Goal: Information Seeking & Learning: Learn about a topic

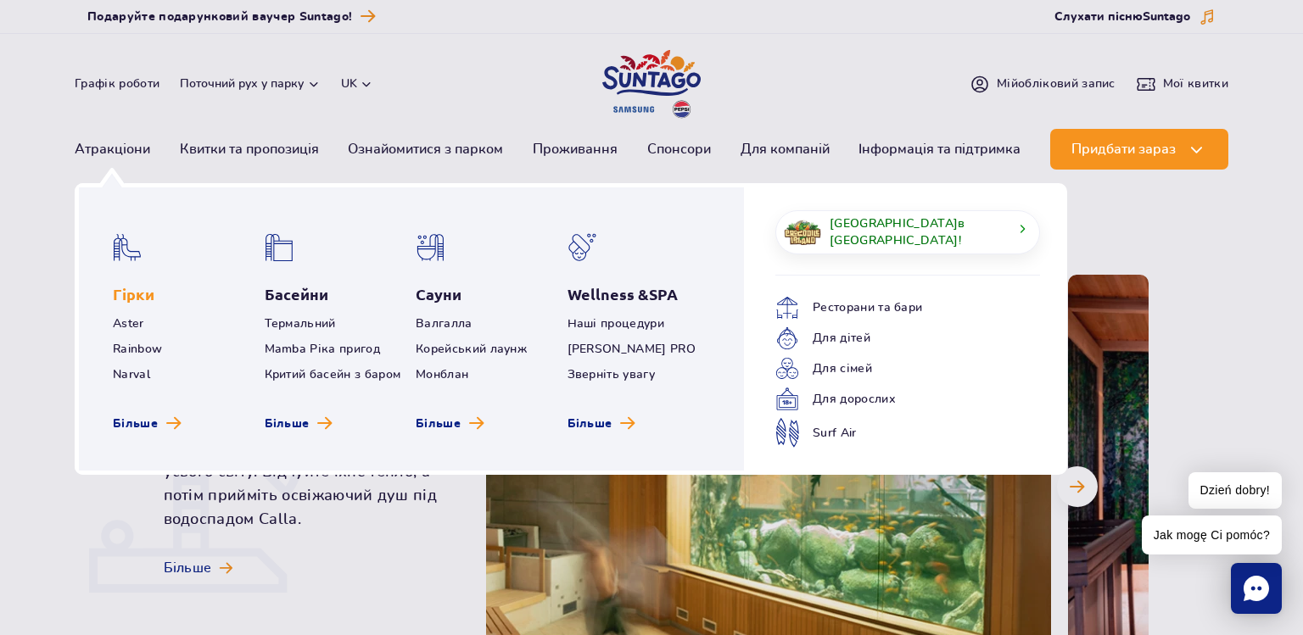
click at [125, 299] on link "Гірки" at bounding box center [134, 294] width 42 height 20
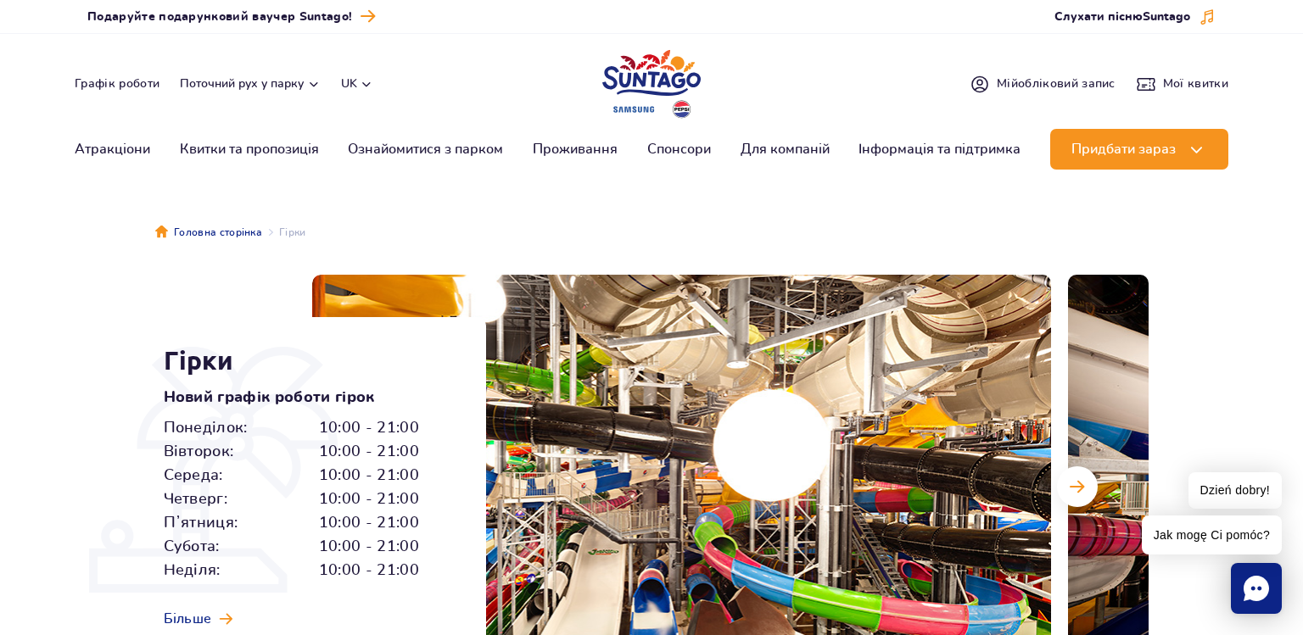
click at [125, 299] on section "Гірки Новий графік роботи гірок Понеділок: 10:00 - 21:00 Вівторок: 10:00 - 21:0…" at bounding box center [651, 487] width 1303 height 424
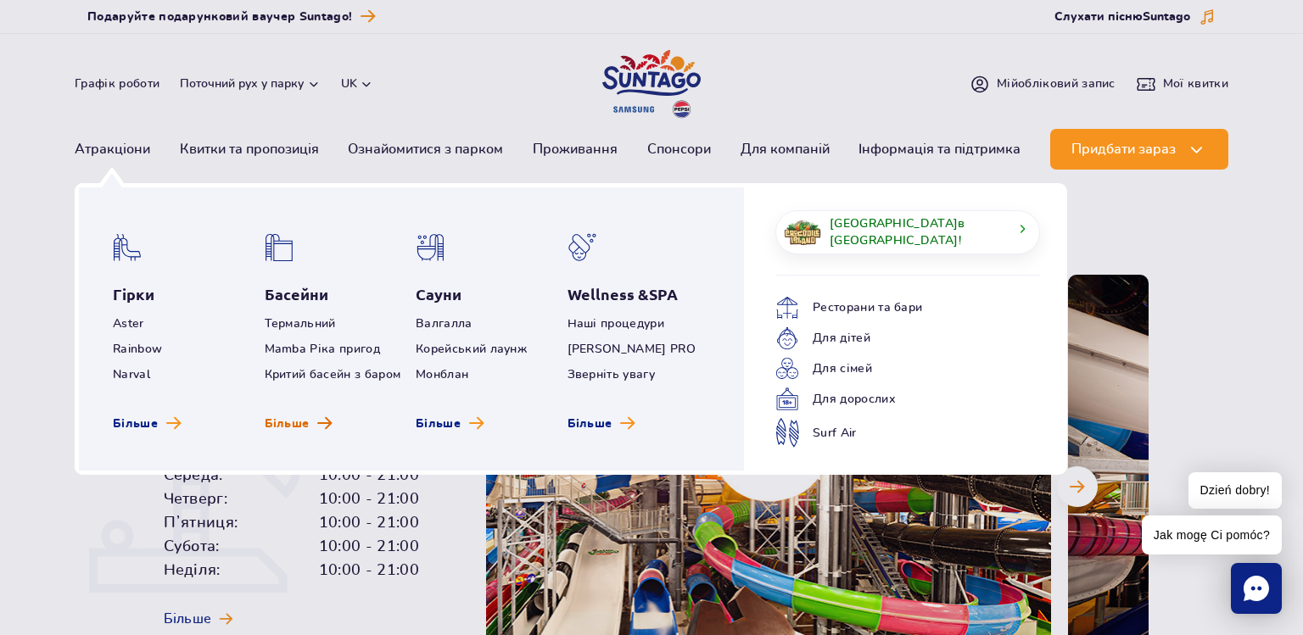
click at [295, 421] on span "Більше" at bounding box center [287, 424] width 45 height 17
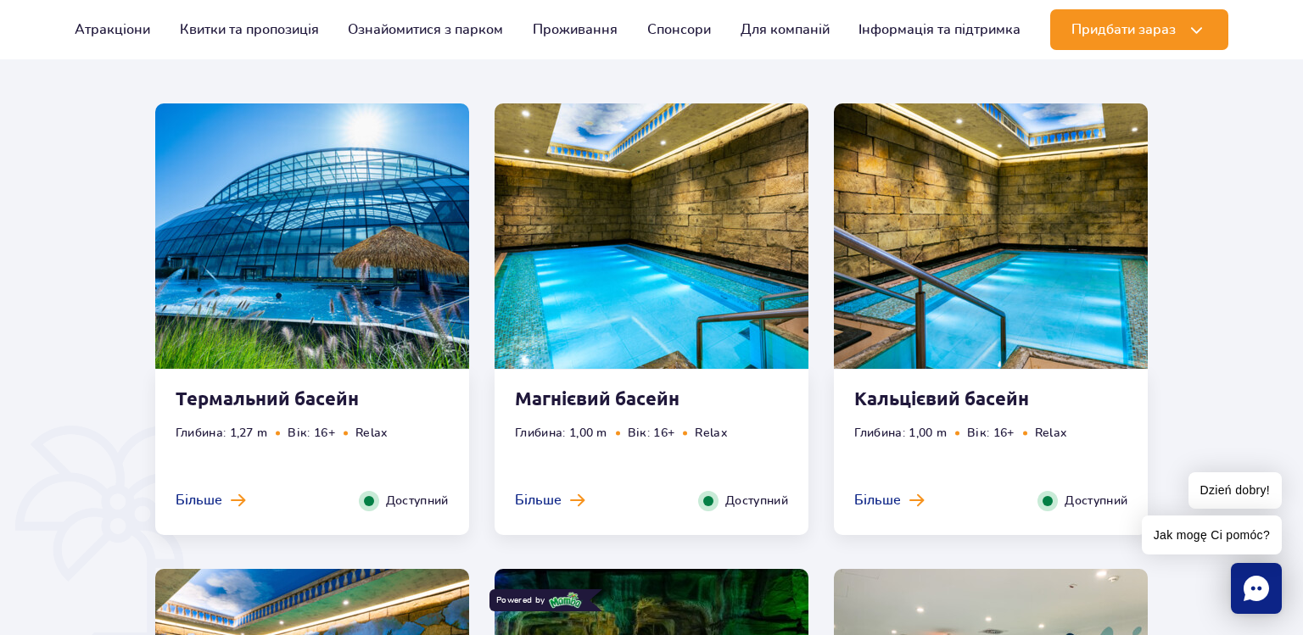
scroll to position [950, 0]
click at [517, 407] on strong "Магнієвий басейн" at bounding box center [617, 399] width 205 height 24
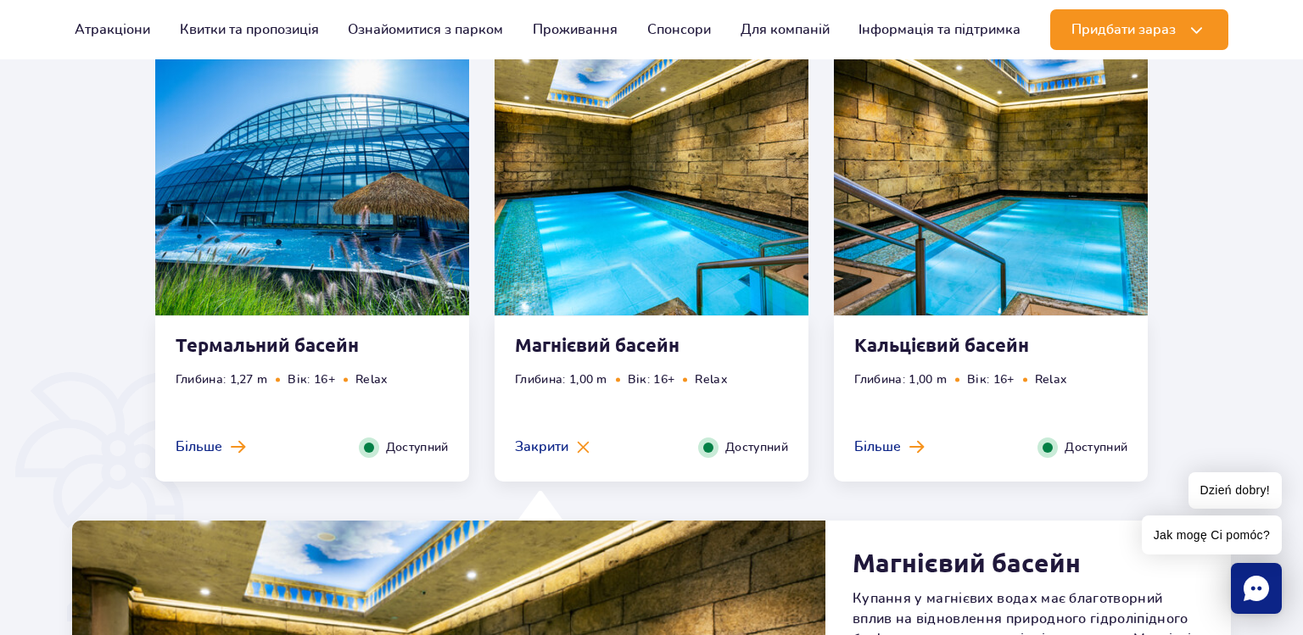
scroll to position [947, 0]
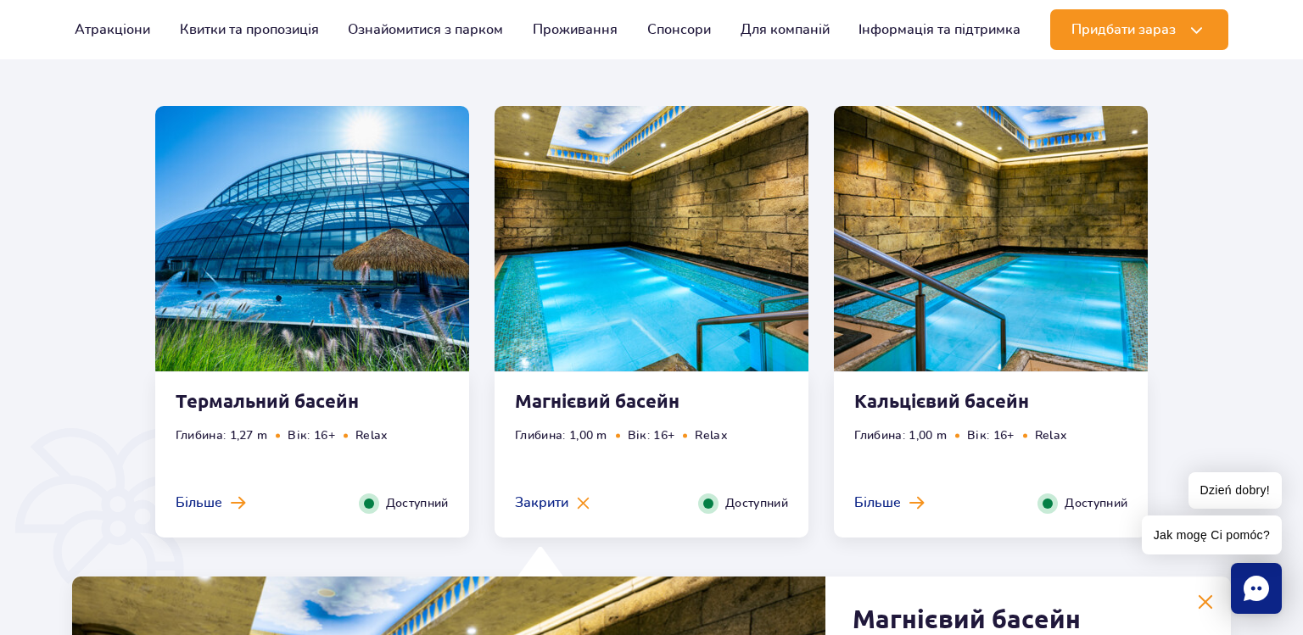
click at [873, 407] on strong "Кальцієвий басейн" at bounding box center [956, 401] width 205 height 24
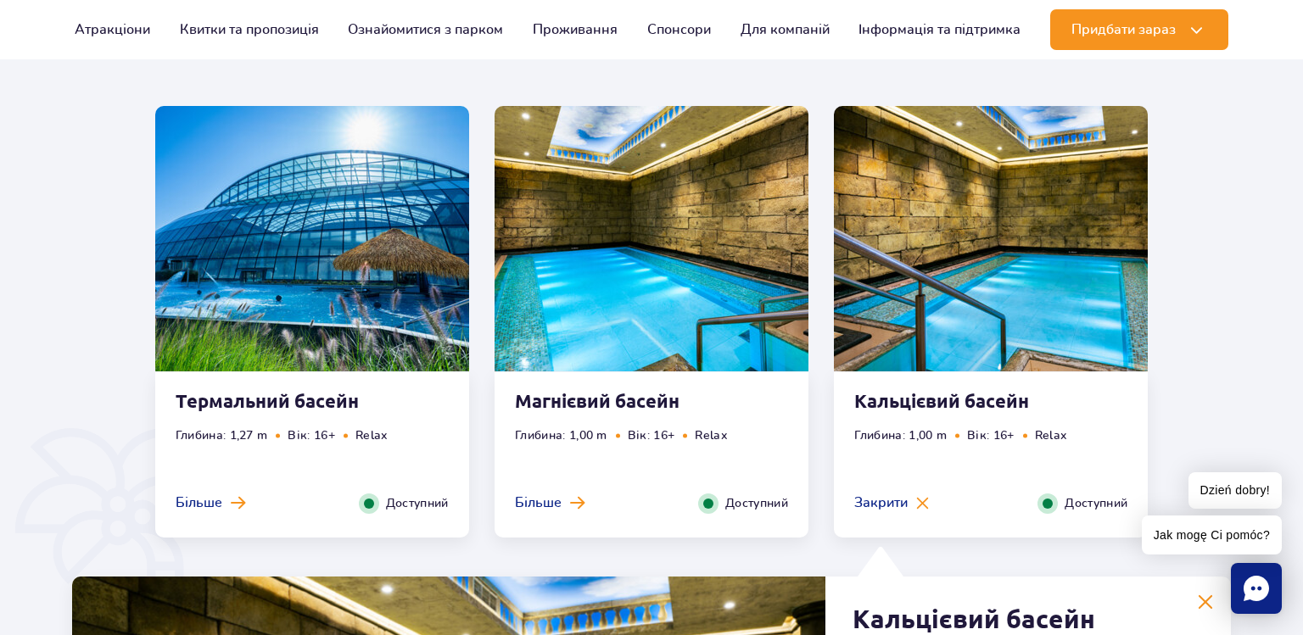
click at [316, 407] on strong "Термальний басейн" at bounding box center [278, 401] width 205 height 24
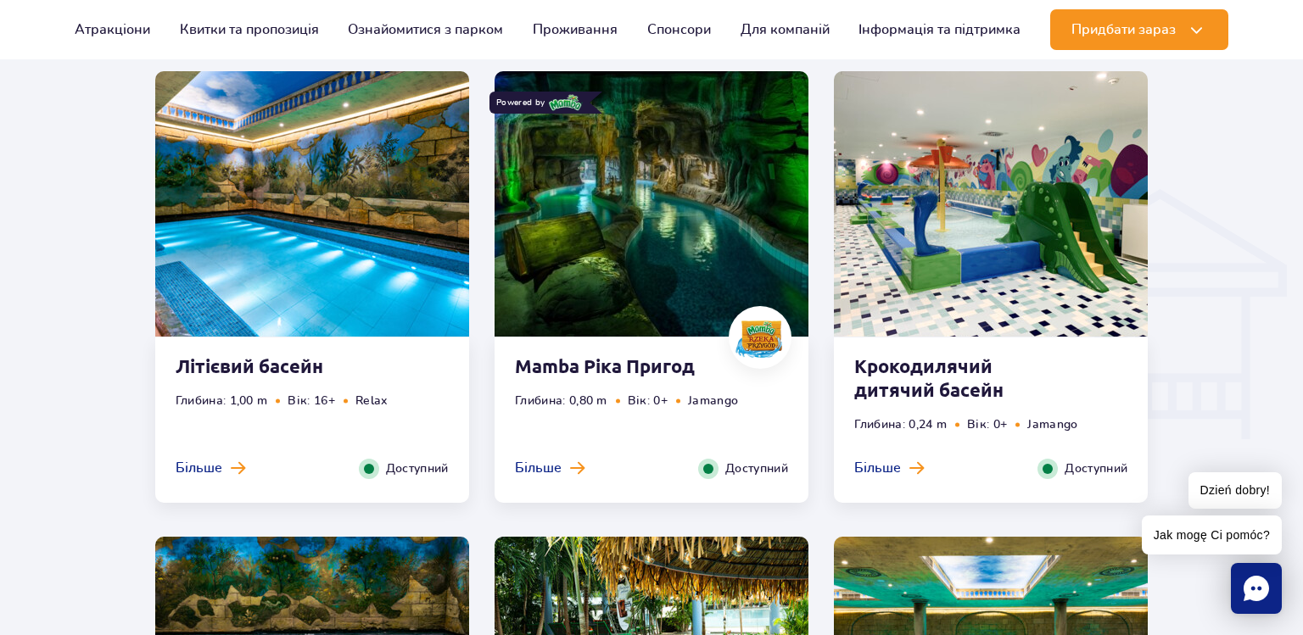
scroll to position [1992, 0]
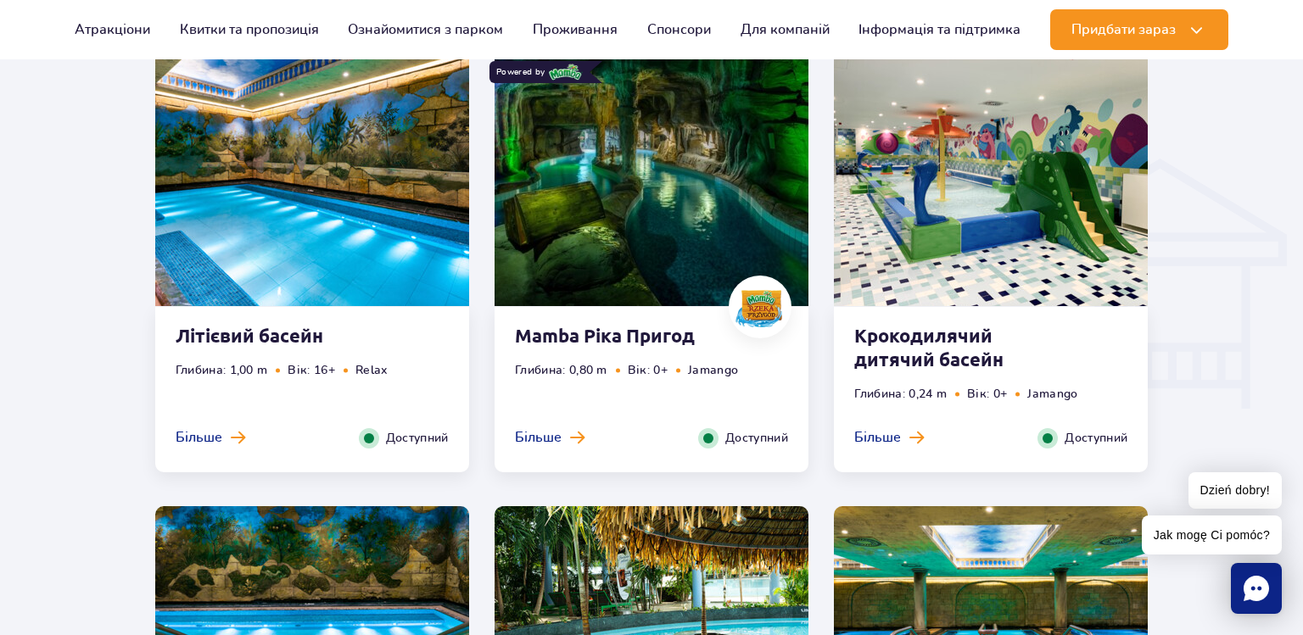
click at [702, 357] on div "Mamba Ріка Пригод Глибина: 0,80 m Вік: 0+ Jamango Більше Закрити Доступний" at bounding box center [652, 389] width 314 height 165
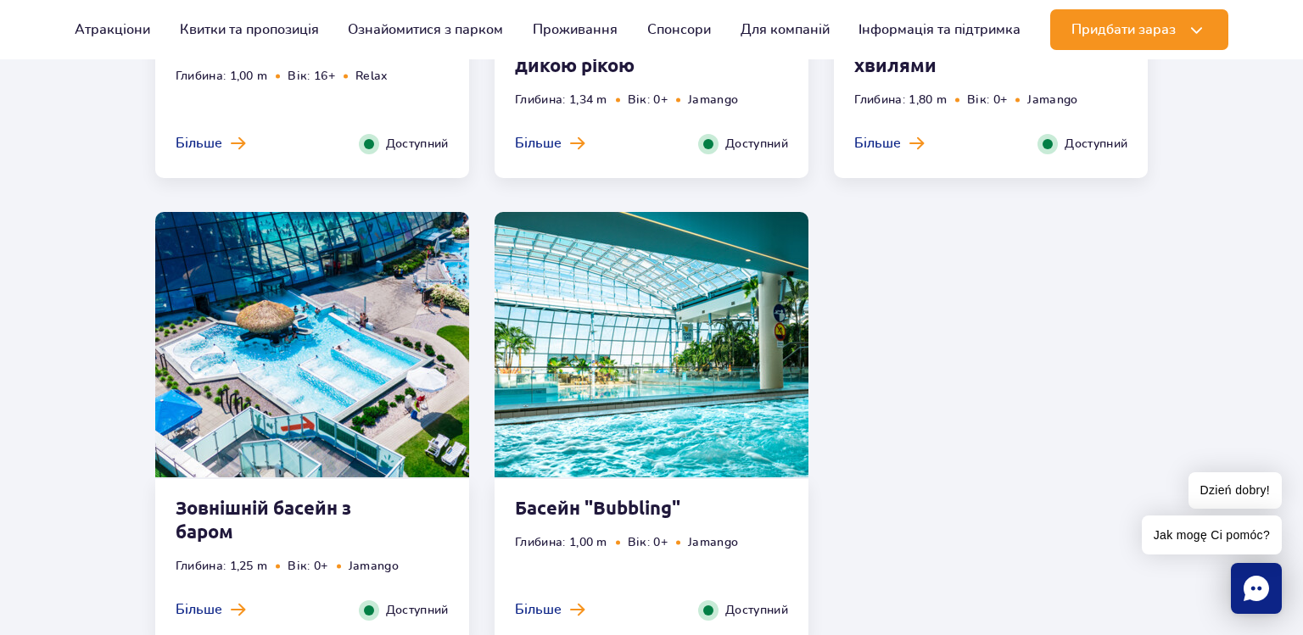
scroll to position [3314, 0]
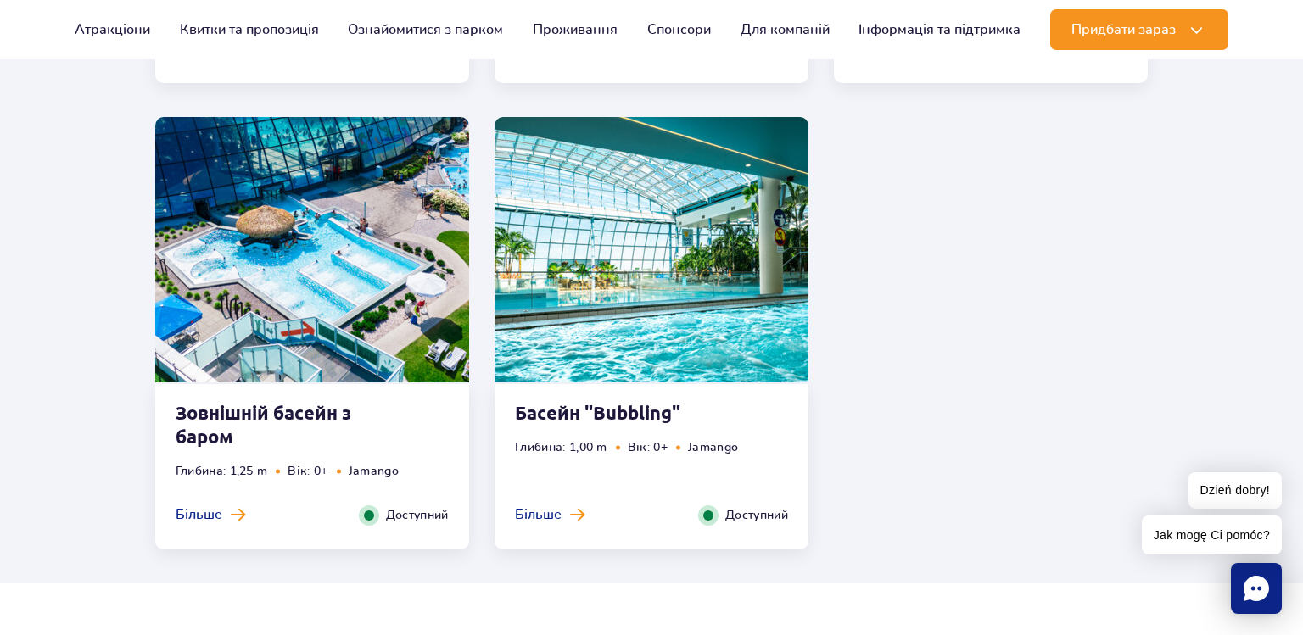
click at [326, 357] on img at bounding box center [312, 249] width 314 height 265
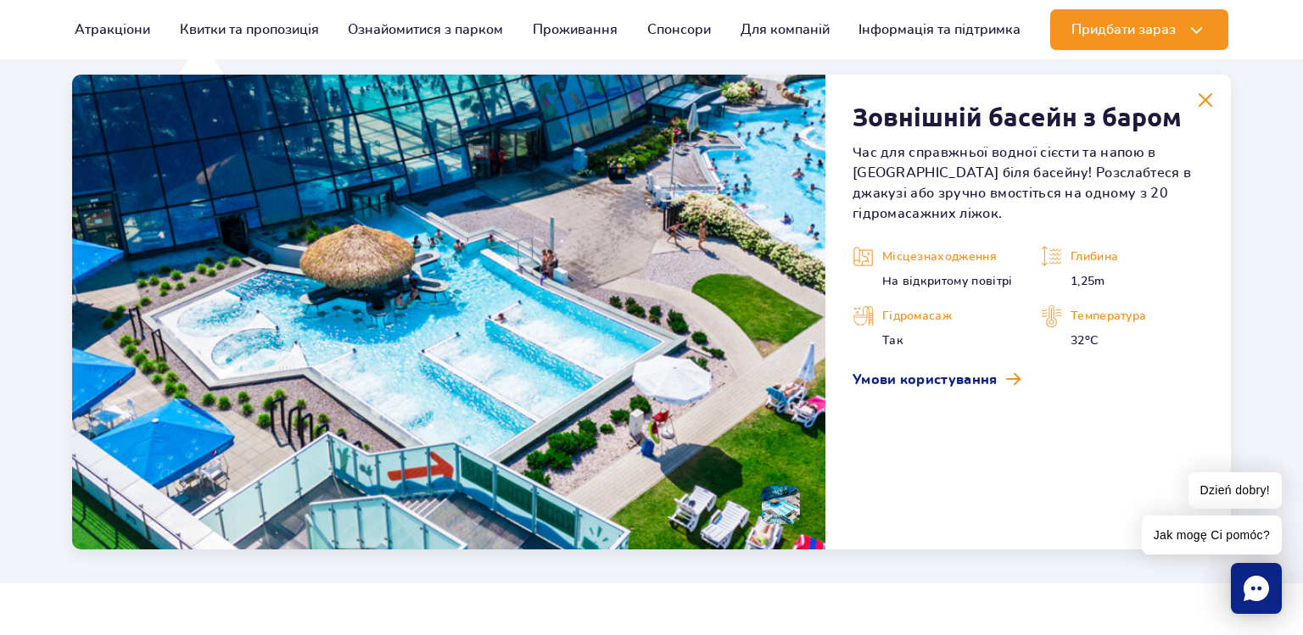
scroll to position [3288, 0]
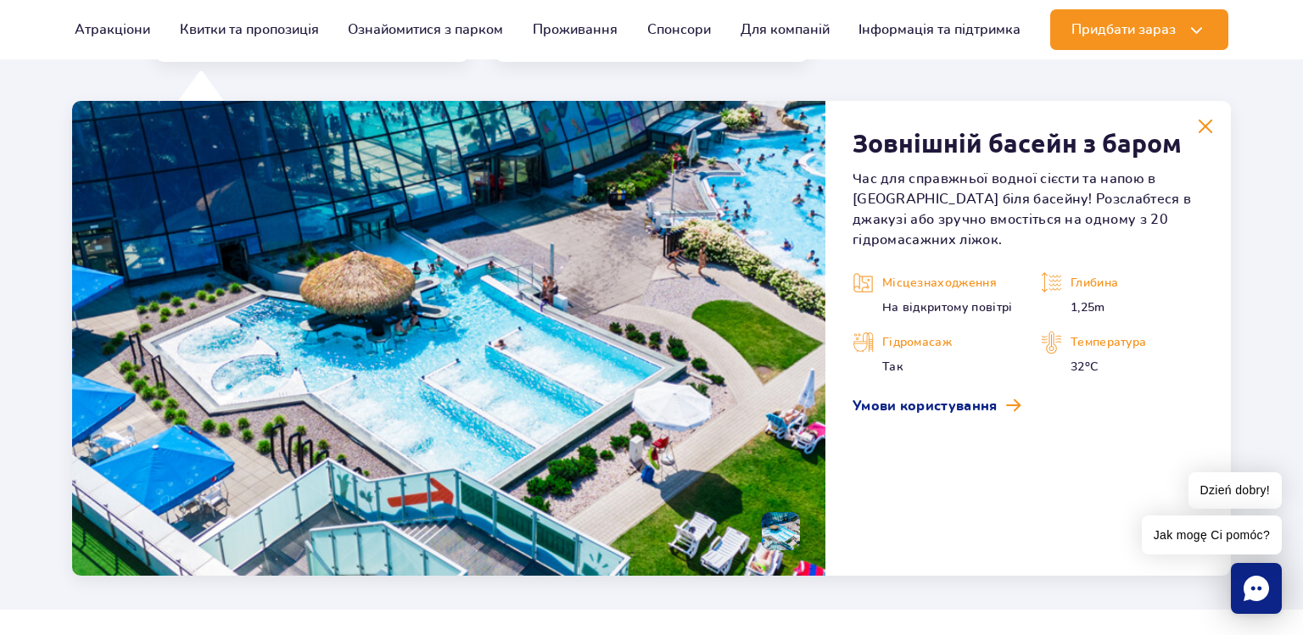
click at [793, 537] on li at bounding box center [781, 531] width 38 height 38
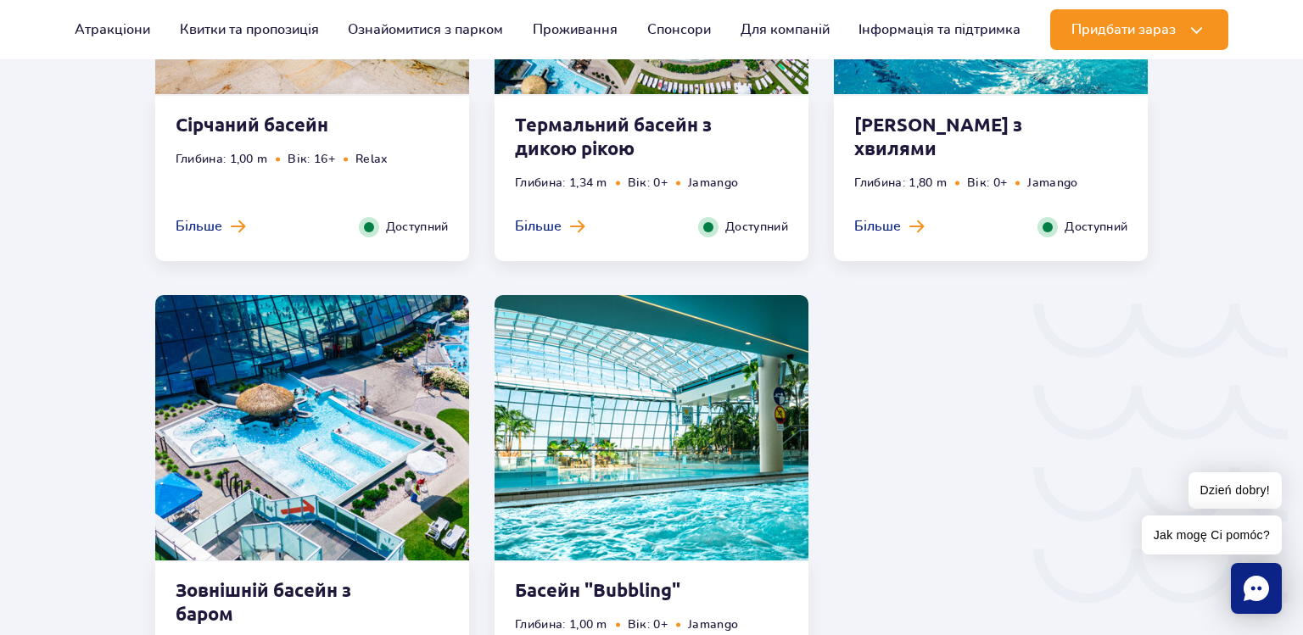
scroll to position [2623, 0]
click at [679, 537] on img at bounding box center [652, 427] width 314 height 265
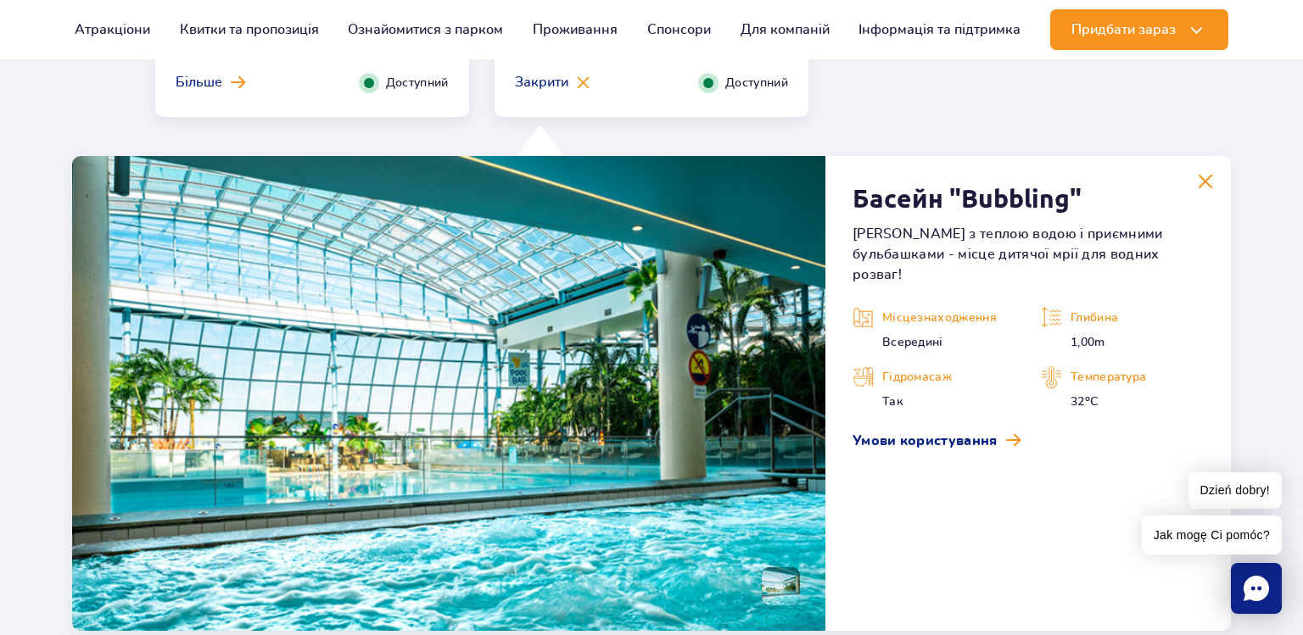
scroll to position [3288, 0]
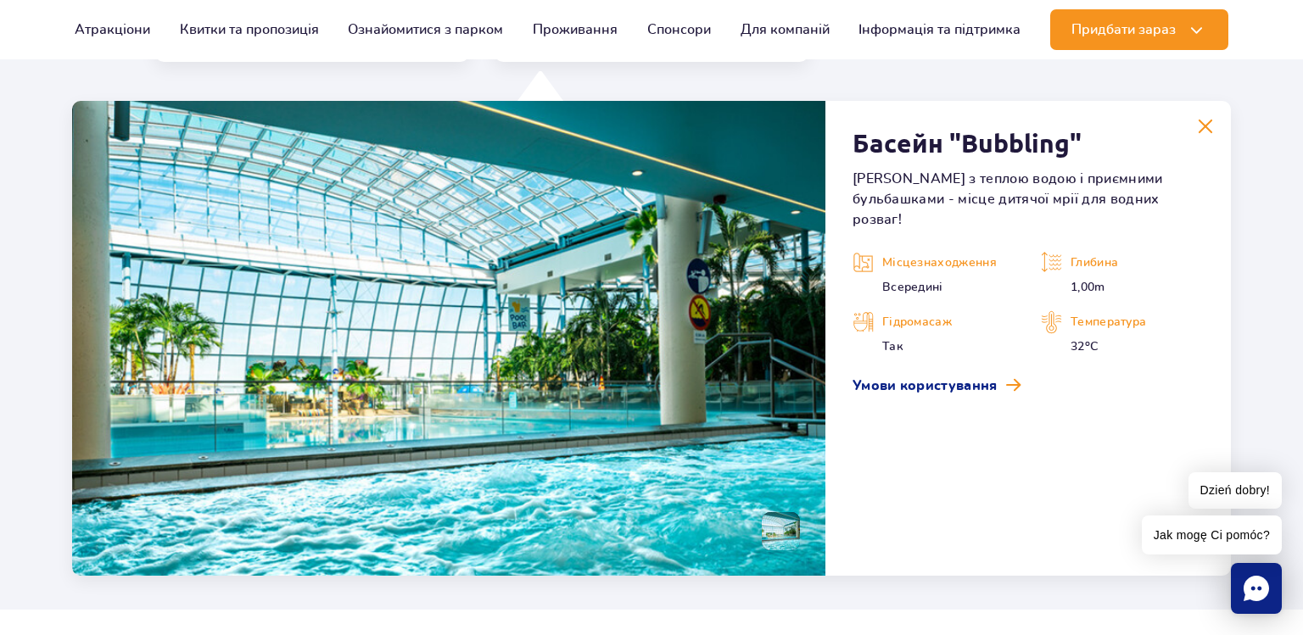
click at [693, 537] on img at bounding box center [448, 338] width 753 height 475
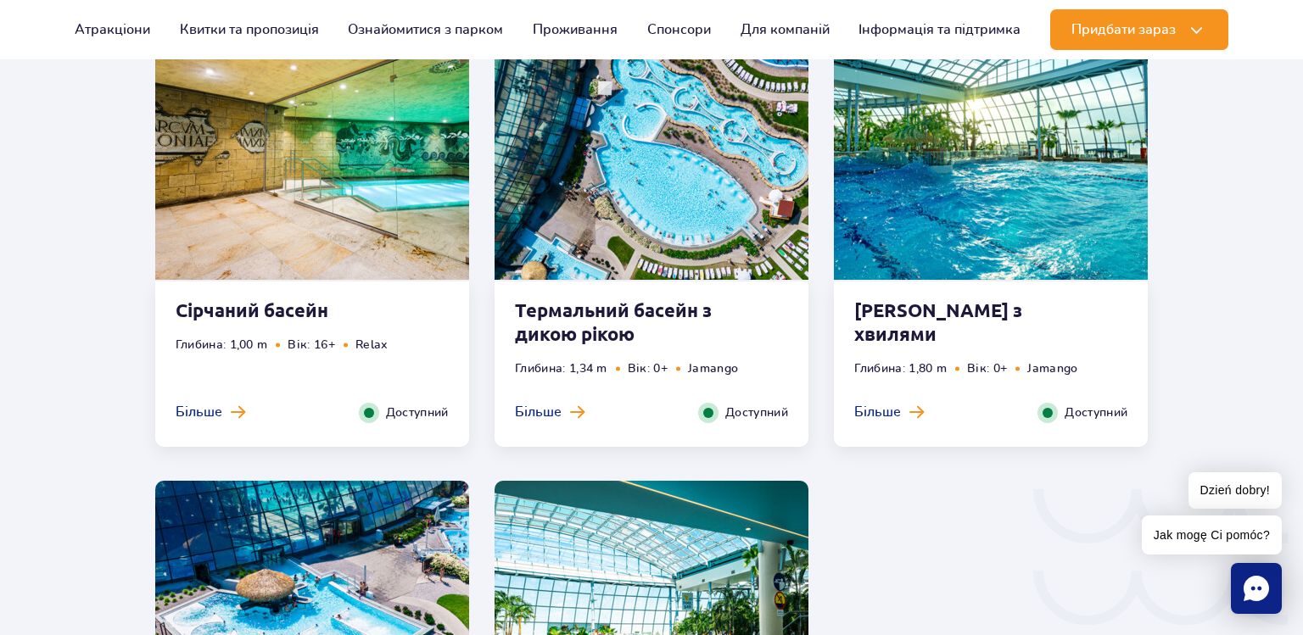
scroll to position [2433, 0]
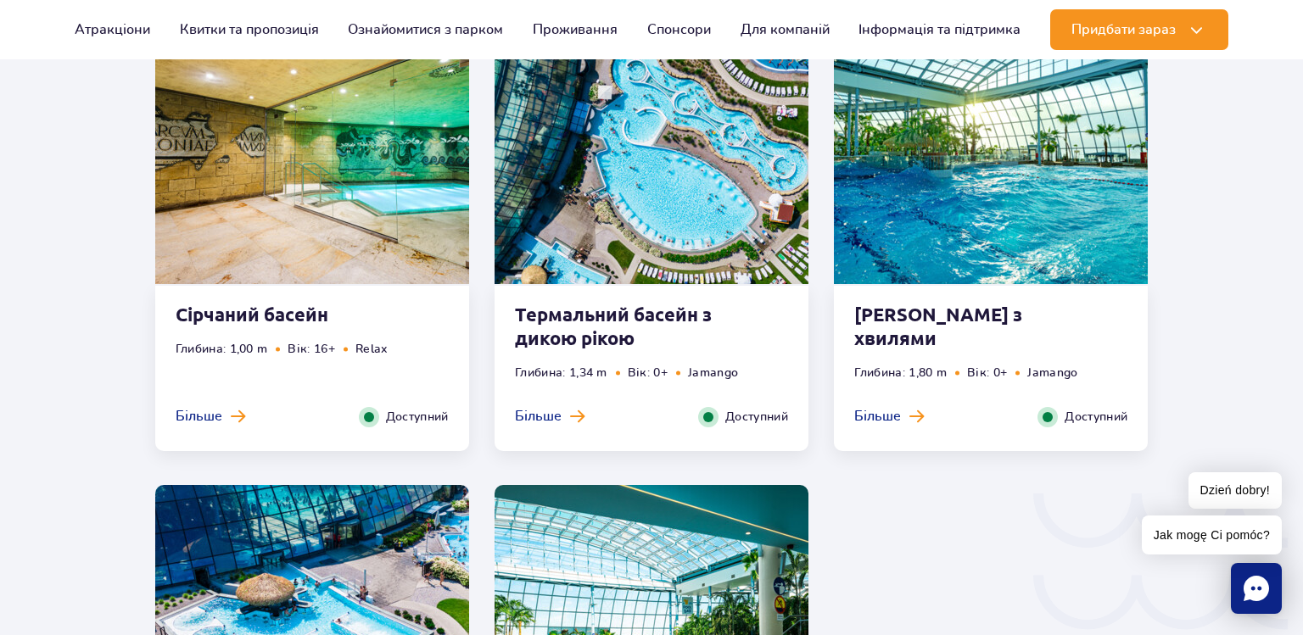
click at [693, 238] on img at bounding box center [652, 151] width 314 height 265
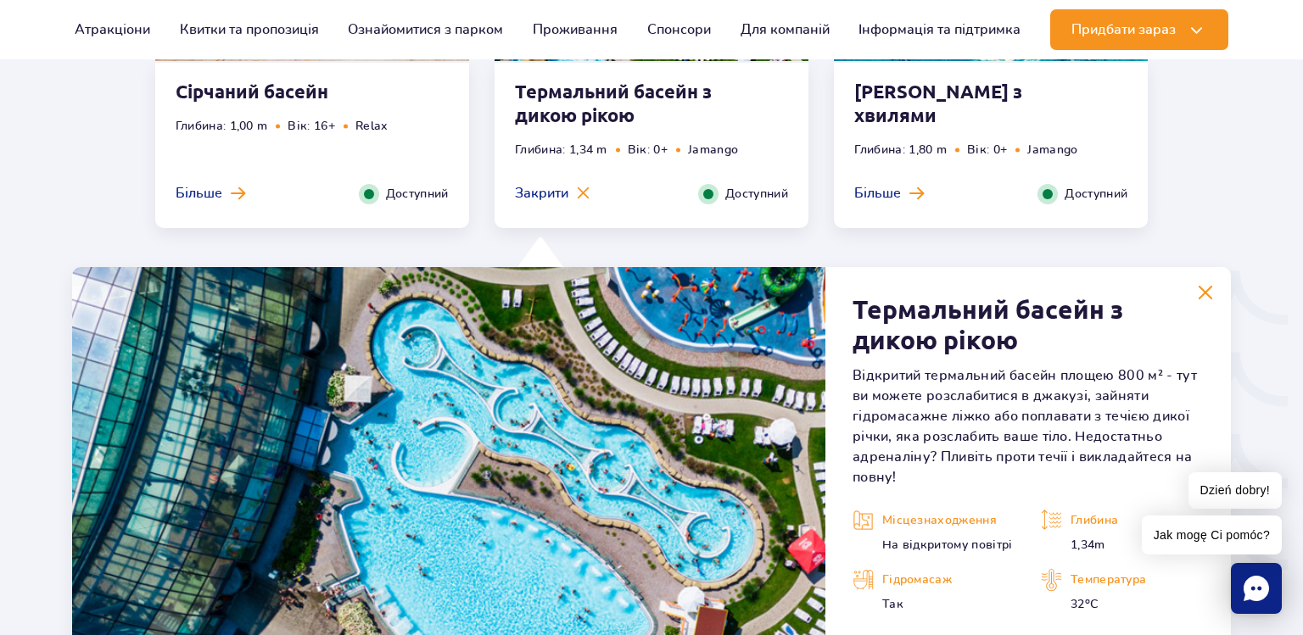
scroll to position [2821, 0]
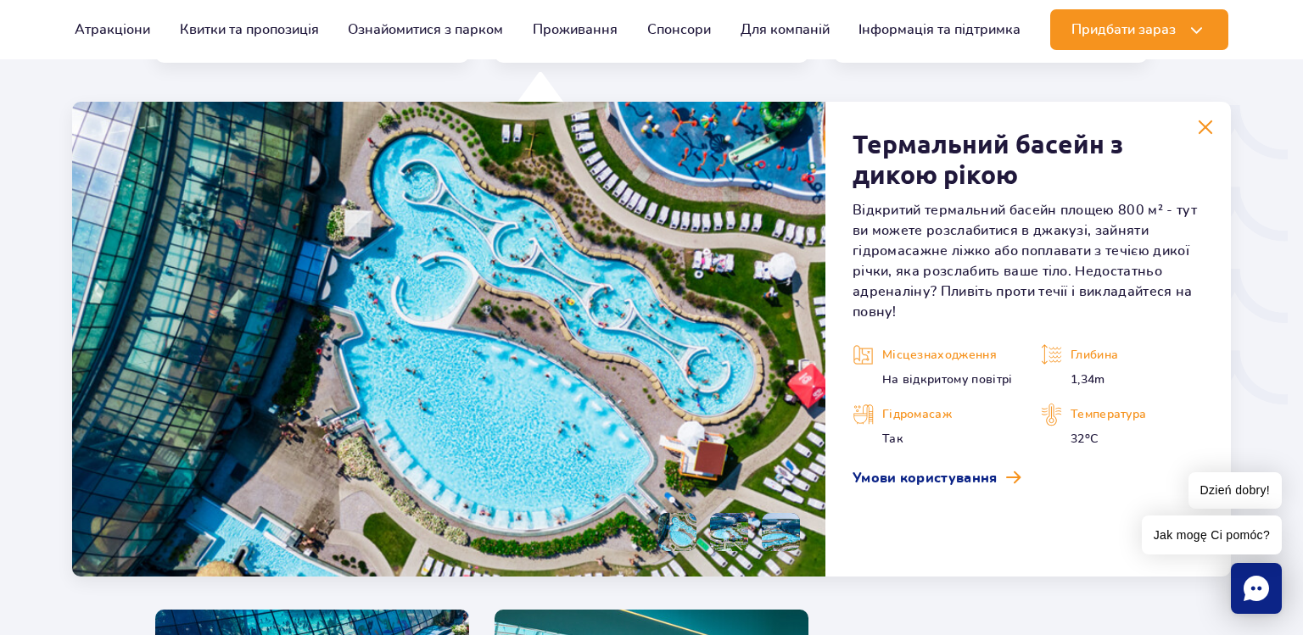
click at [720, 541] on li at bounding box center [729, 532] width 38 height 38
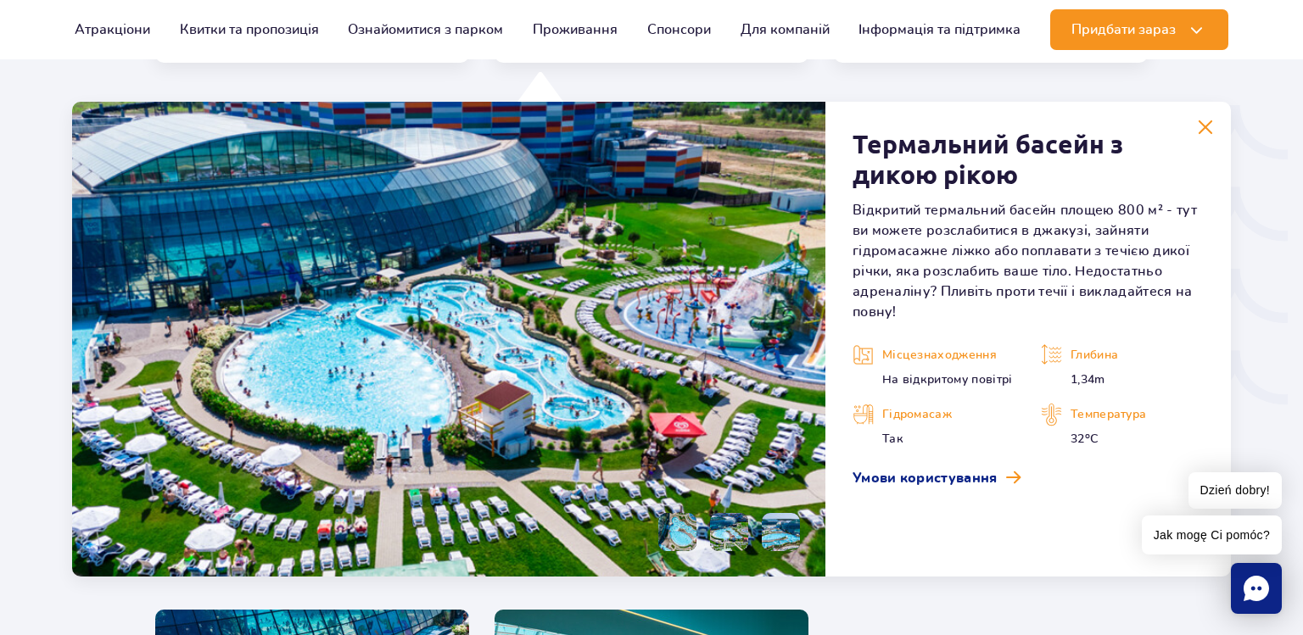
click at [774, 541] on li at bounding box center [781, 532] width 38 height 38
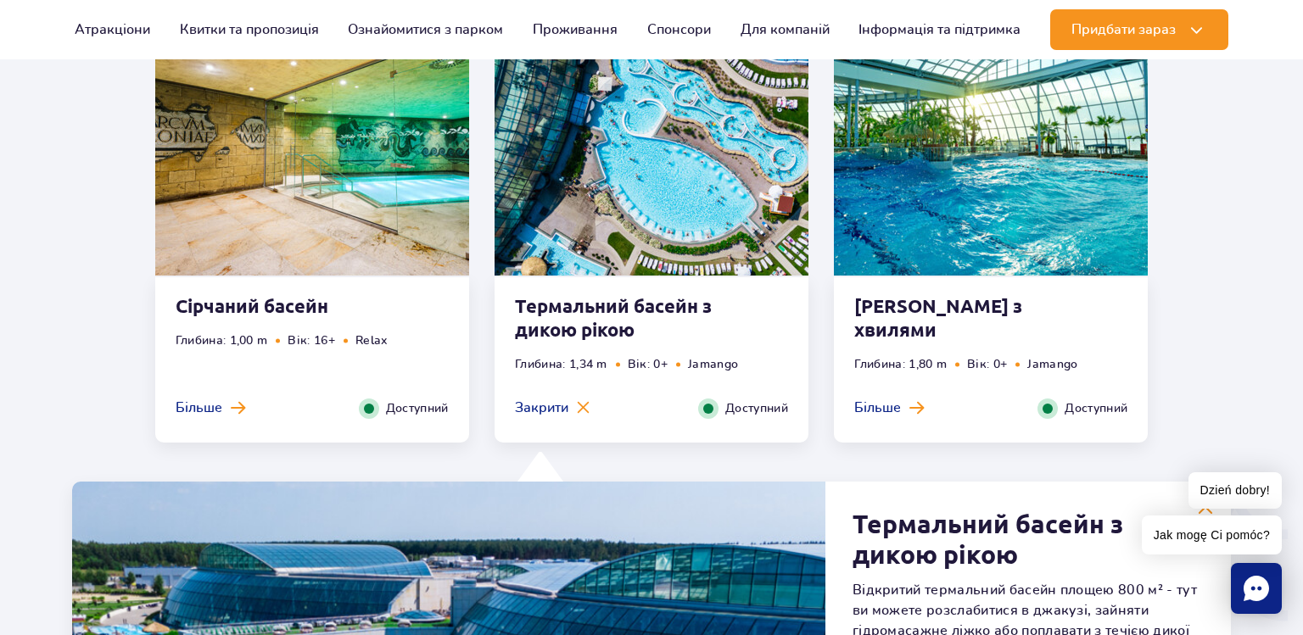
scroll to position [2346, 0]
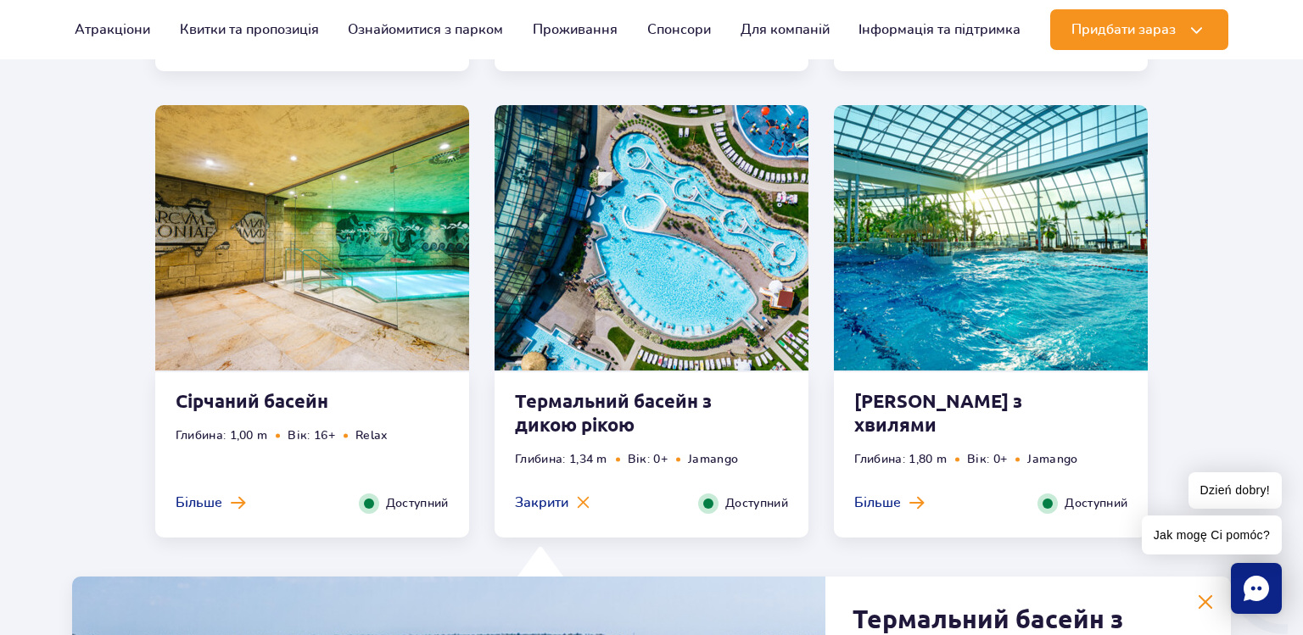
click at [909, 411] on strong "[PERSON_NAME] з хвилями" at bounding box center [956, 413] width 205 height 48
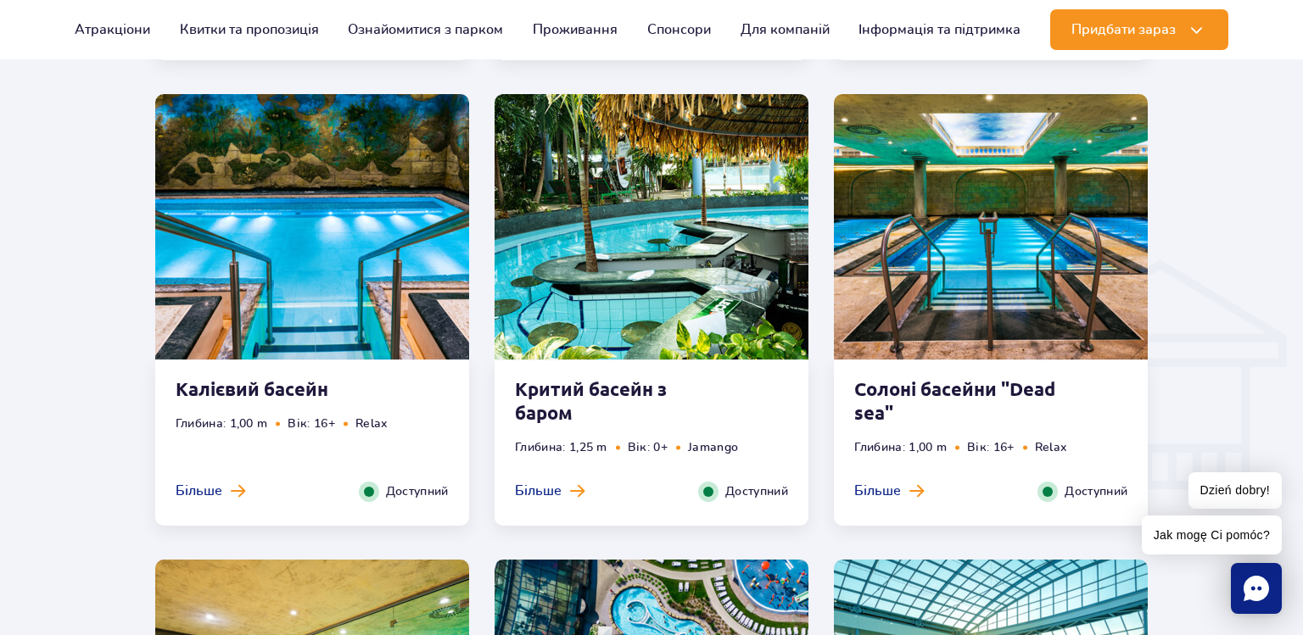
scroll to position [1871, 0]
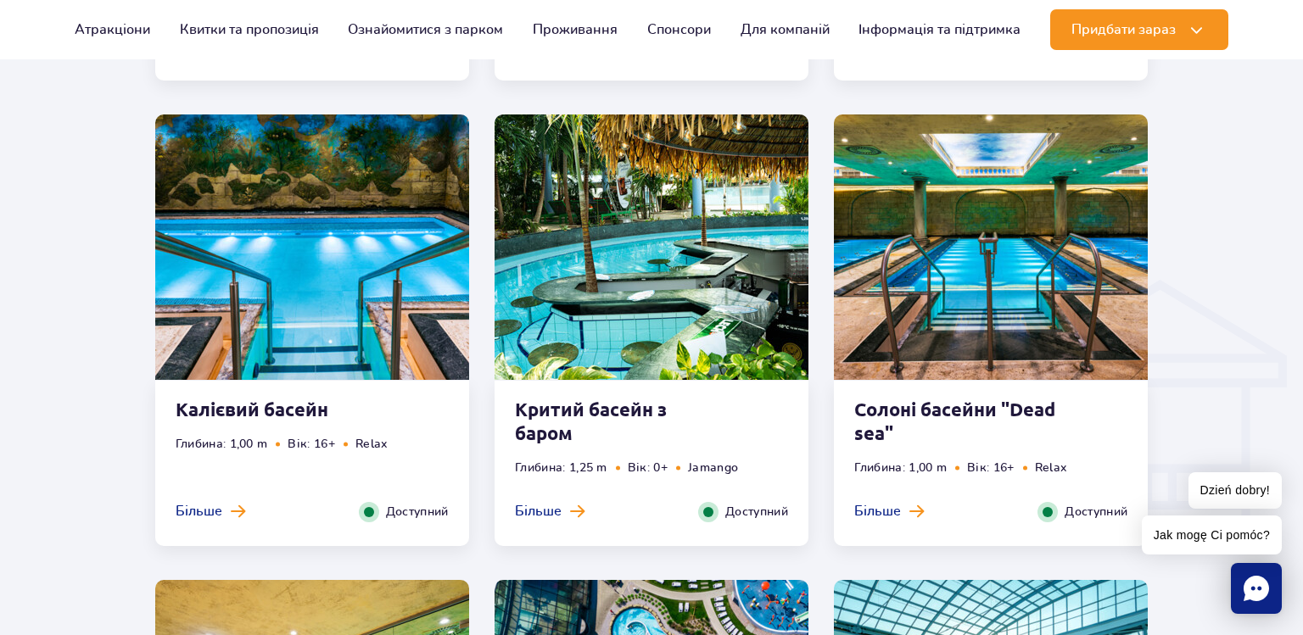
click at [964, 411] on strong "Солоні басейни "Dead sea"" at bounding box center [956, 422] width 205 height 48
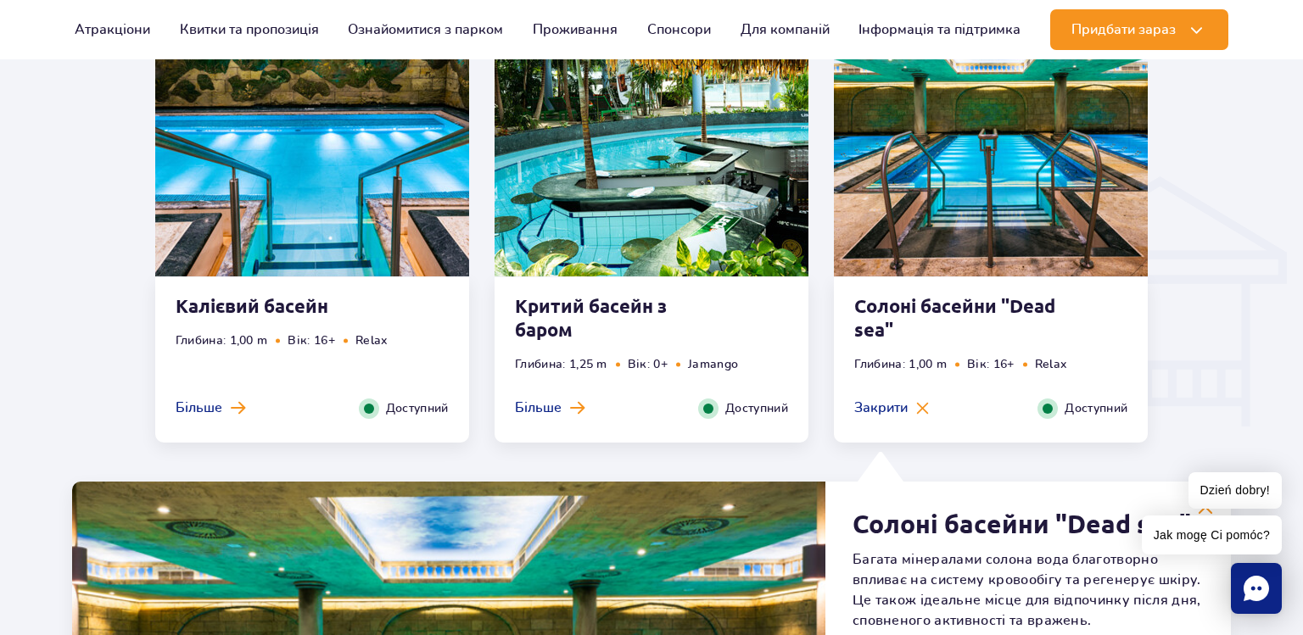
scroll to position [1880, 0]
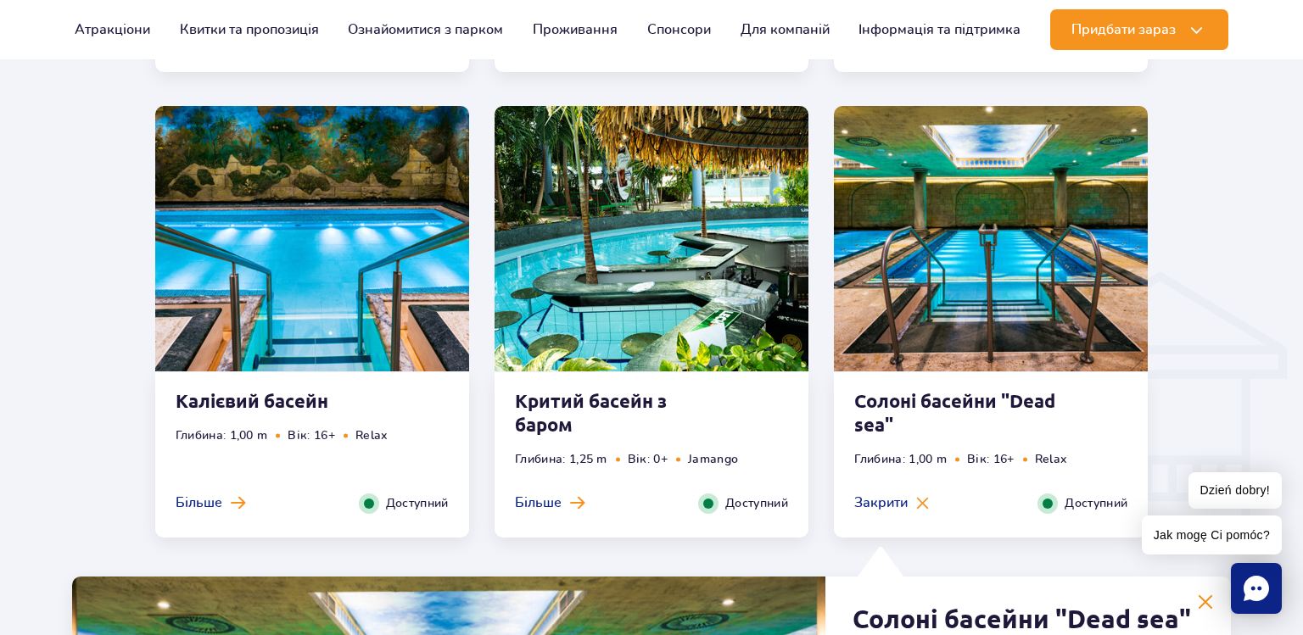
click at [773, 411] on div "Критий басейн з баром Глибина: 1,25 m Вік: 0+ Jamango Більше Закрити Доступний" at bounding box center [652, 454] width 314 height 165
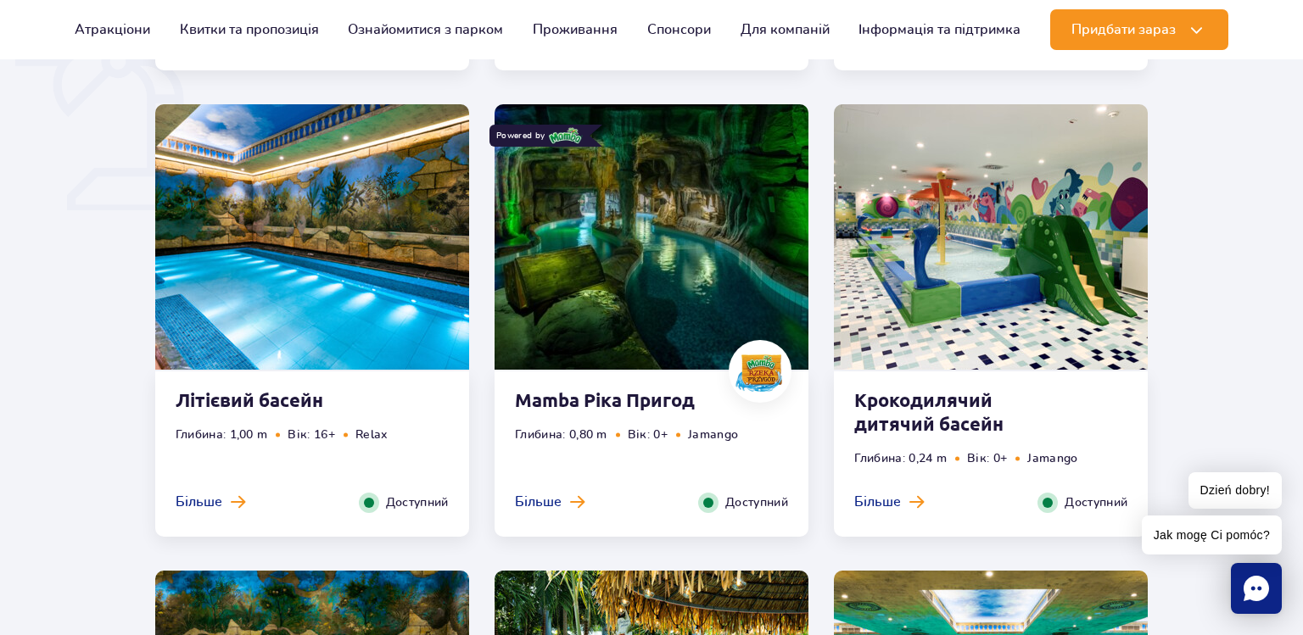
scroll to position [1405, 0]
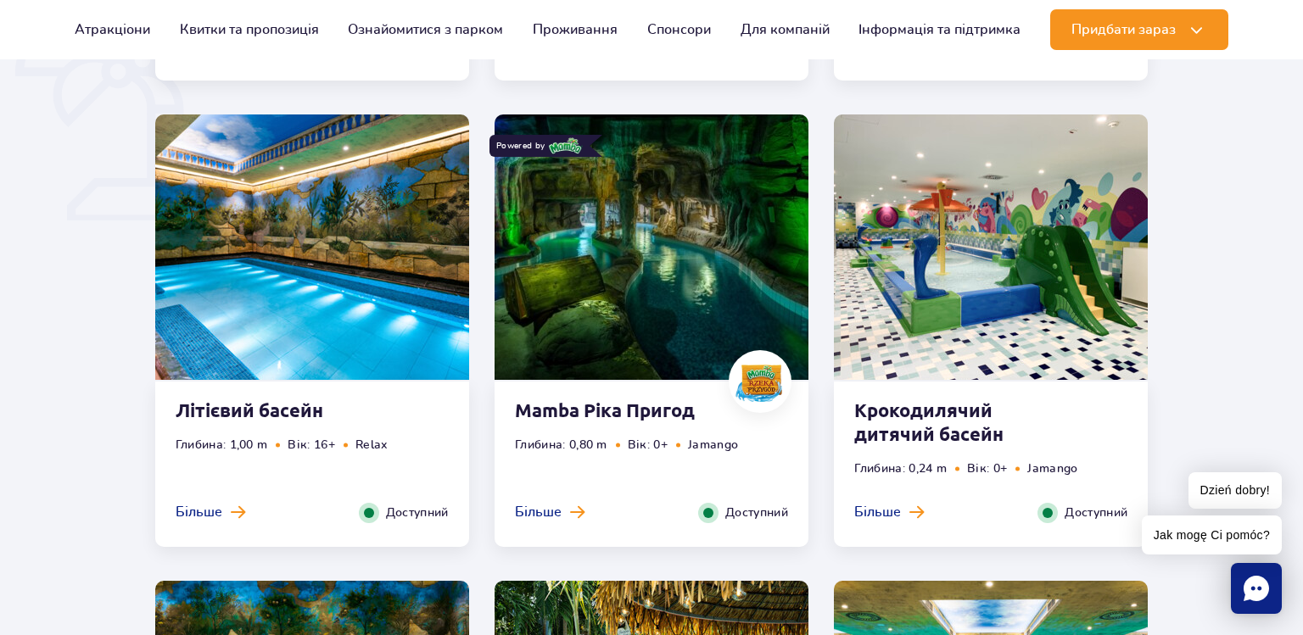
click at [644, 411] on strong "Mamba Ріка Пригод" at bounding box center [617, 411] width 205 height 24
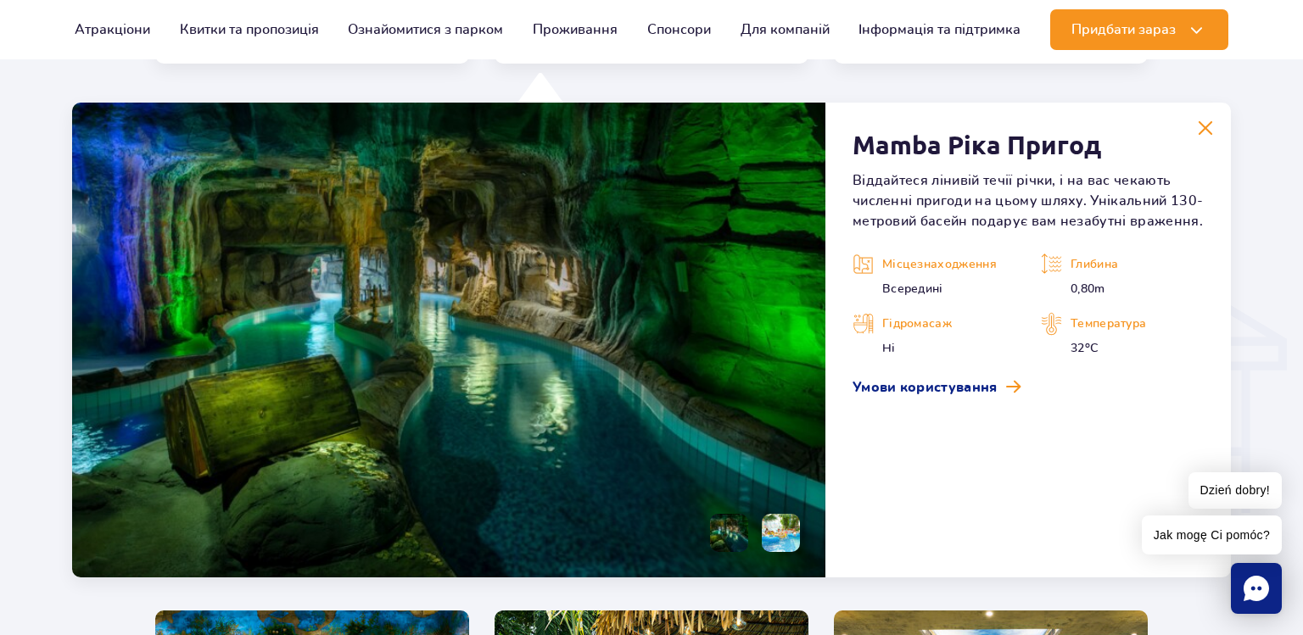
scroll to position [1889, 0]
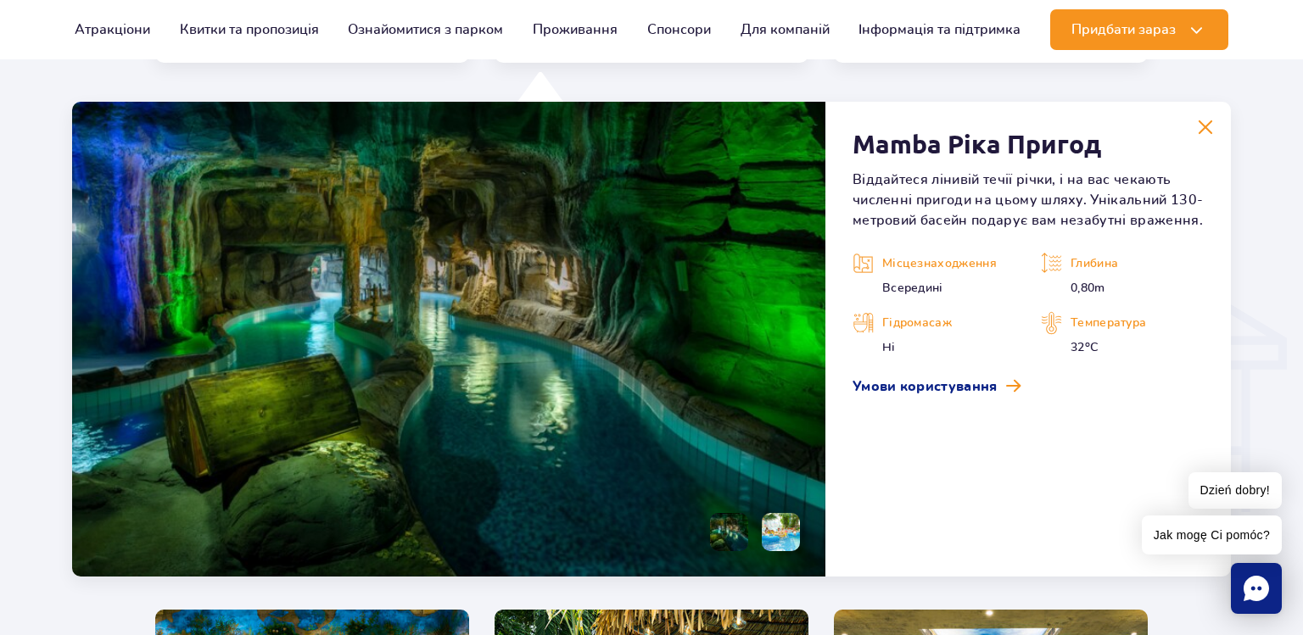
click at [770, 528] on li at bounding box center [781, 532] width 38 height 38
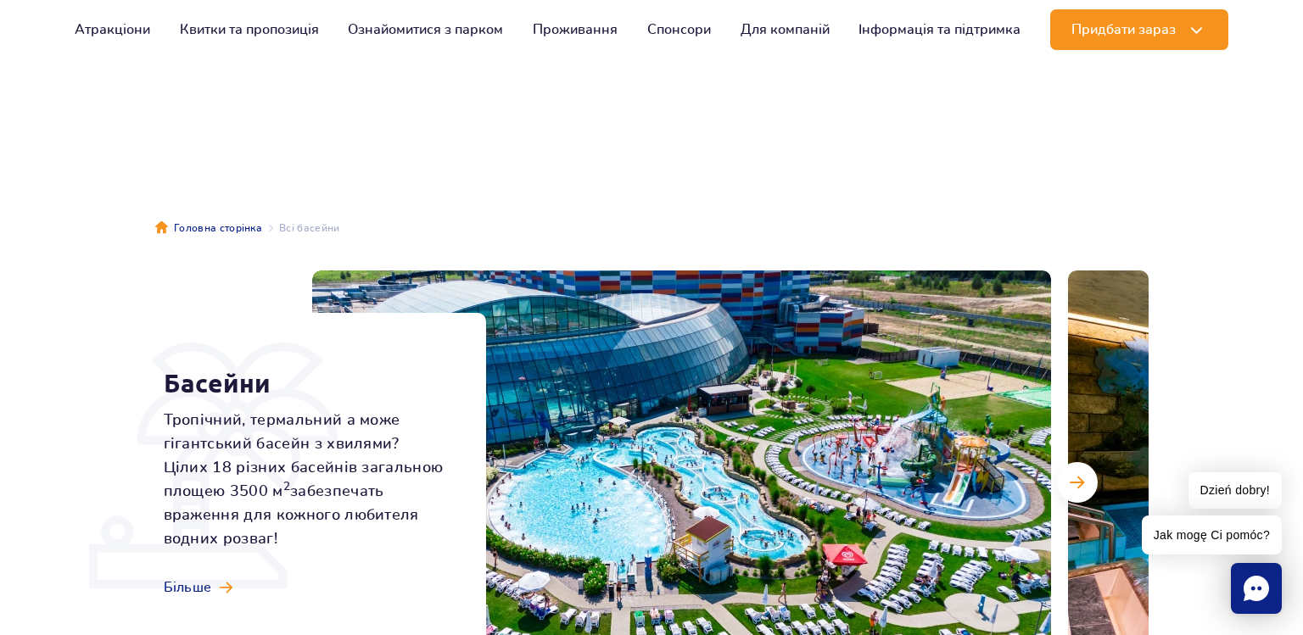
scroll to position [0, 0]
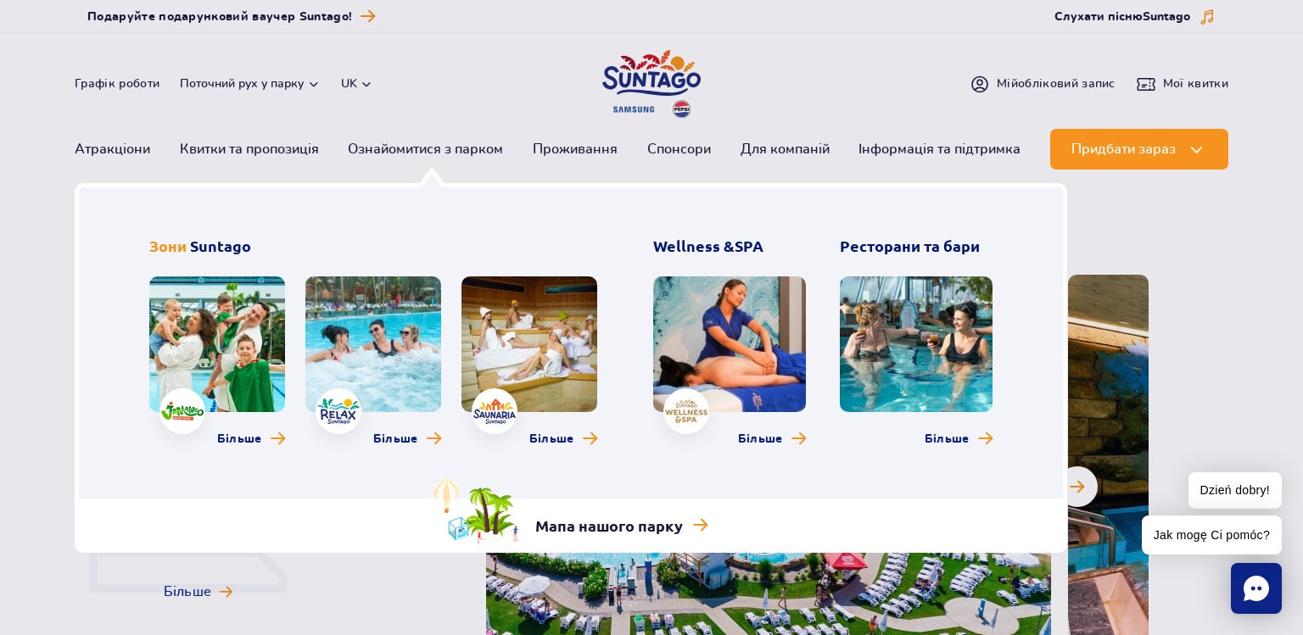
click at [943, 328] on link at bounding box center [916, 345] width 153 height 136
